Goal: Find specific page/section: Find specific page/section

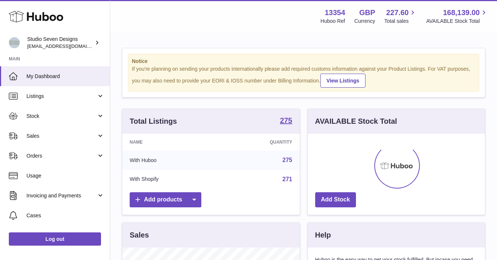
scroll to position [115, 177]
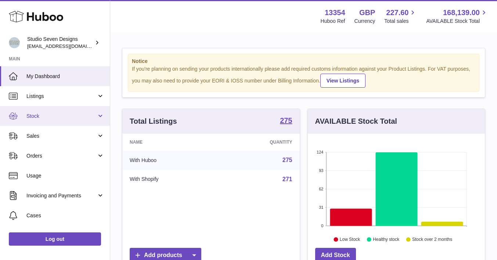
click at [59, 112] on span "Stock" at bounding box center [61, 115] width 70 height 7
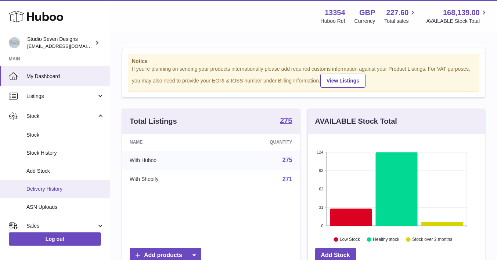
click at [51, 189] on span "Delivery History" at bounding box center [65, 188] width 78 height 7
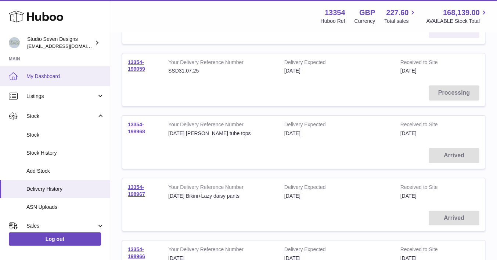
click at [39, 75] on span "My Dashboard" at bounding box center [65, 76] width 78 height 7
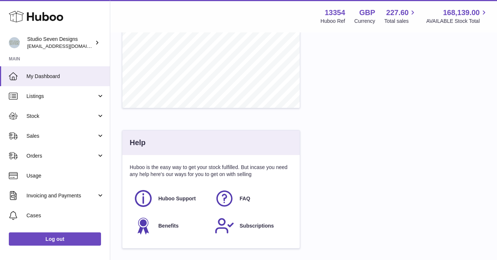
scroll to position [364, 0]
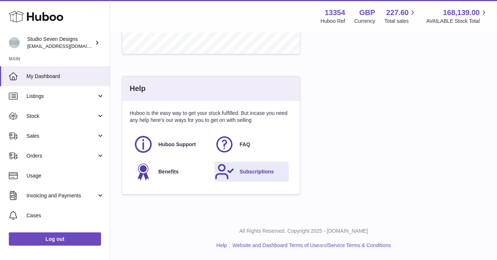
click at [261, 173] on span "Subscriptions" at bounding box center [257, 171] width 34 height 7
